Goal: Task Accomplishment & Management: Use online tool/utility

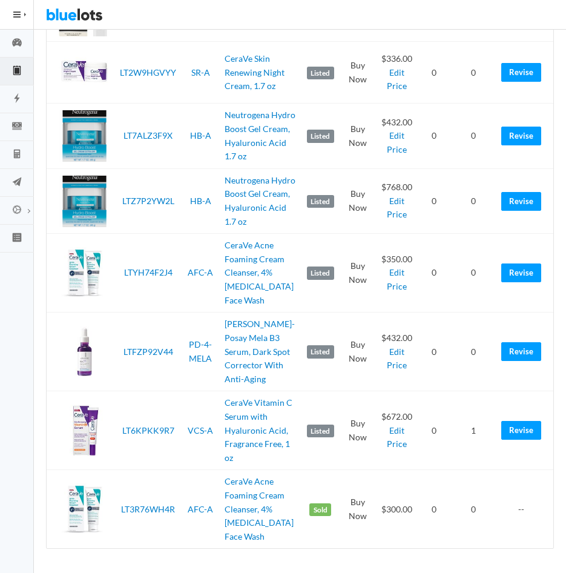
scroll to position [494, 0]
click at [239, 497] on link "CeraVe Acne Foaming Cream Cleanser, 4% [MEDICAL_DATA] Face Wash" at bounding box center [259, 508] width 69 height 65
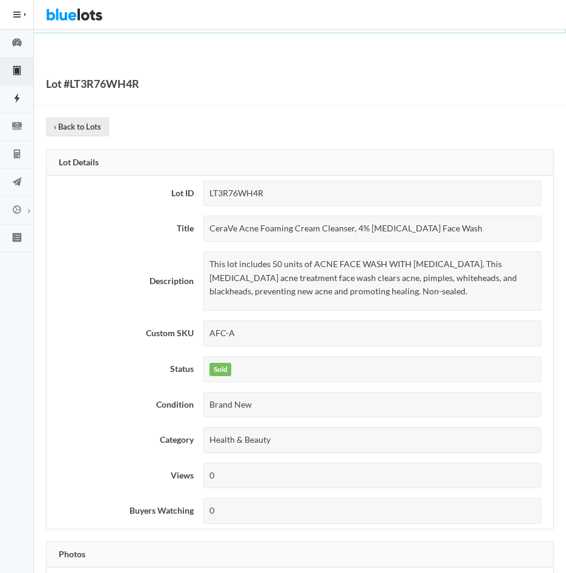
click at [16, 98] on icon "flash" at bounding box center [16, 98] width 5 height 10
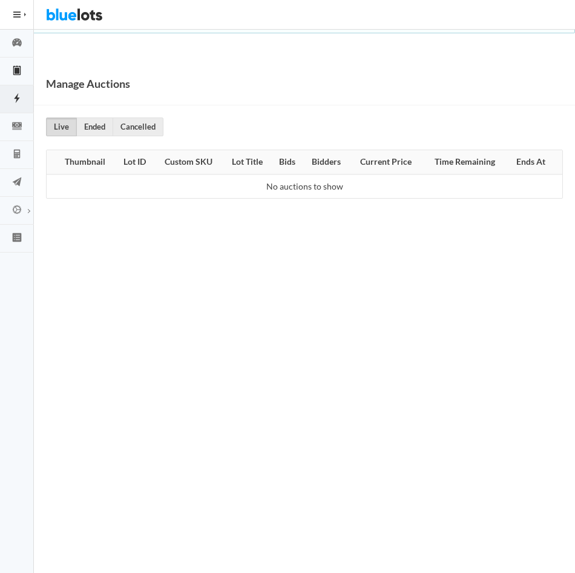
click at [18, 73] on icon "clipboard" at bounding box center [17, 69] width 5 height 8
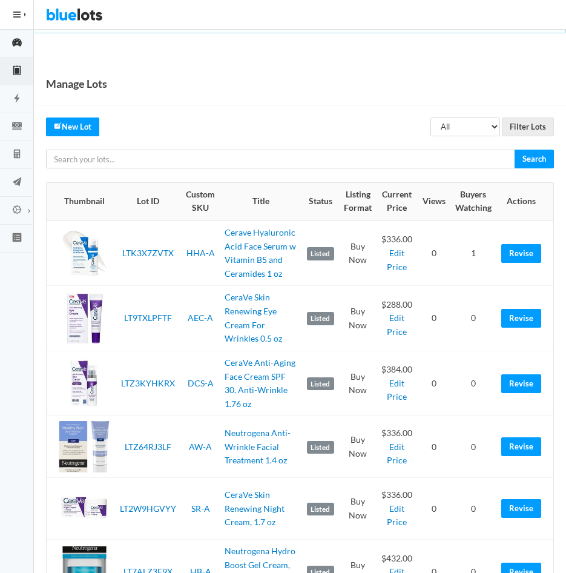
click at [16, 45] on icon "speedometer" at bounding box center [17, 42] width 10 height 8
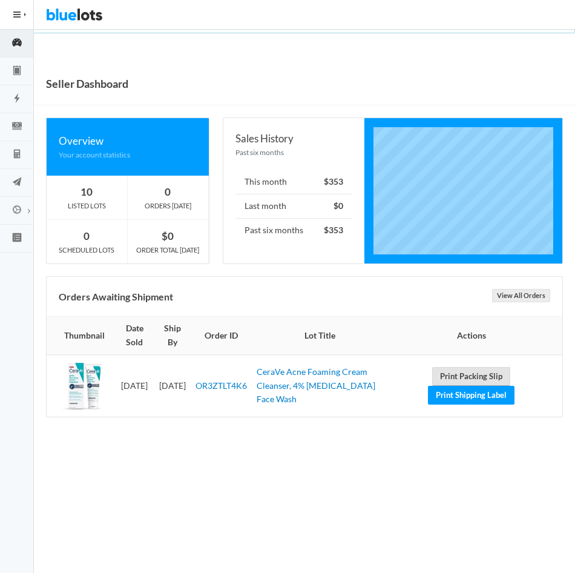
click at [467, 373] on link "Print Packing Slip" at bounding box center [471, 376] width 78 height 19
click at [456, 390] on link "Print Shipping Label" at bounding box center [471, 395] width 87 height 19
click at [452, 396] on link "Print Shipping Label" at bounding box center [471, 395] width 87 height 19
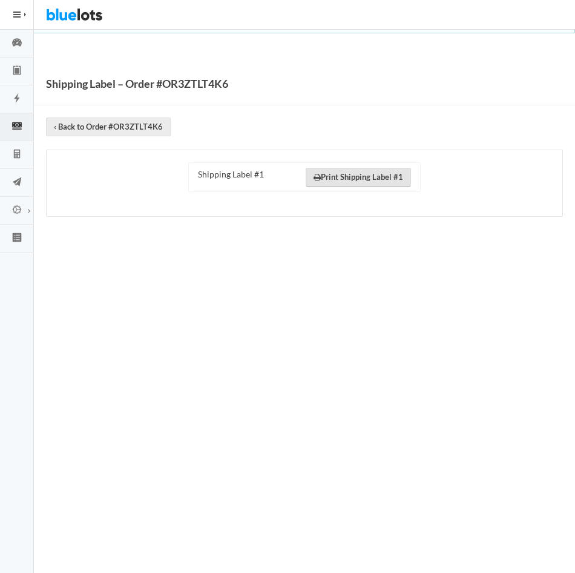
click at [366, 177] on link "Print Shipping Label #1" at bounding box center [358, 177] width 105 height 19
click at [107, 124] on link "‹ Back to Order #OR3ZTLT4K6" at bounding box center [108, 126] width 125 height 19
